Goal: Find specific page/section: Find specific page/section

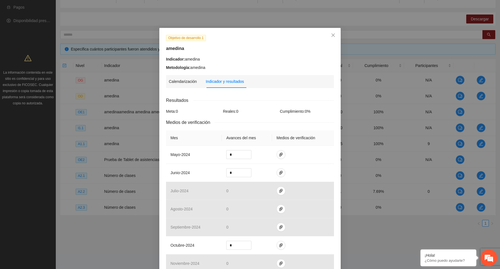
scroll to position [450, 0]
